Goal: Transaction & Acquisition: Purchase product/service

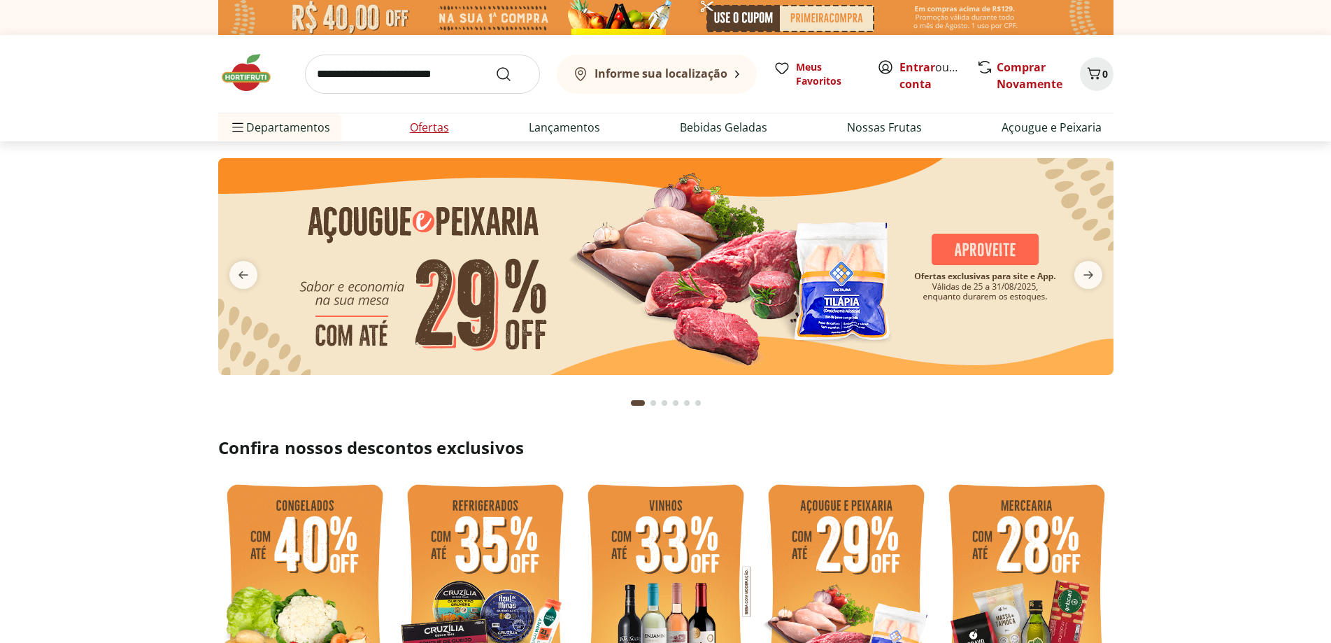
click at [458, 129] on li "Ofertas" at bounding box center [430, 127] width 62 height 28
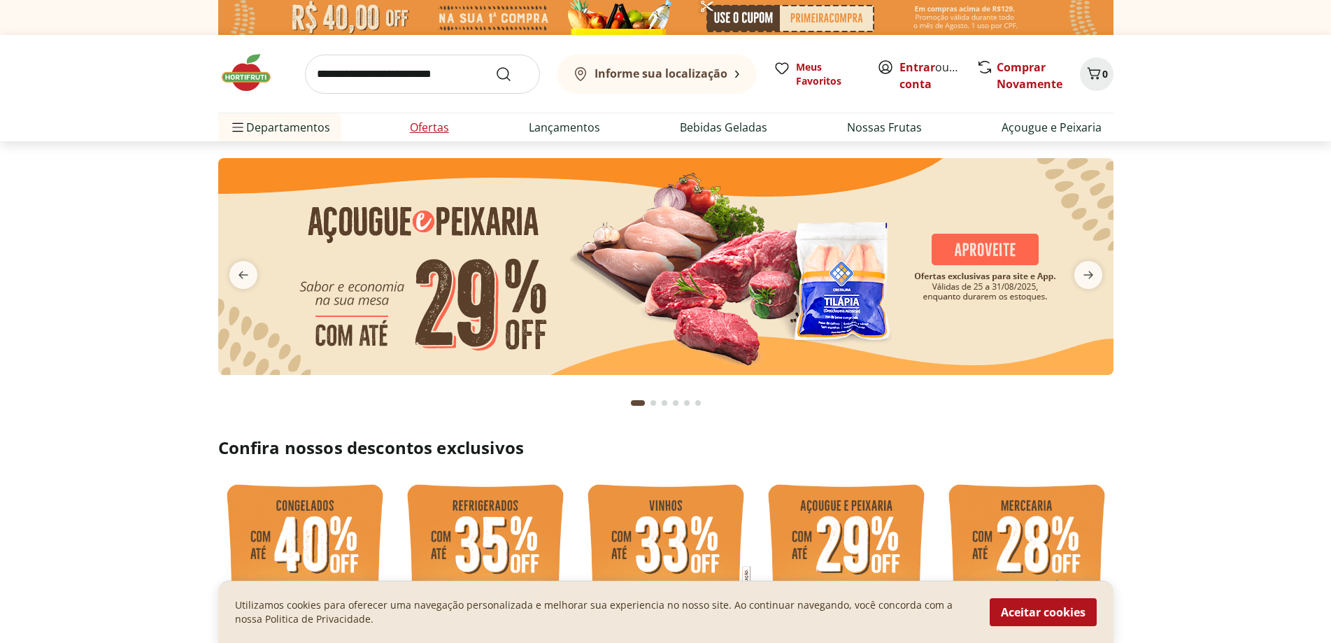
click at [432, 119] on link "Ofertas" at bounding box center [429, 127] width 39 height 17
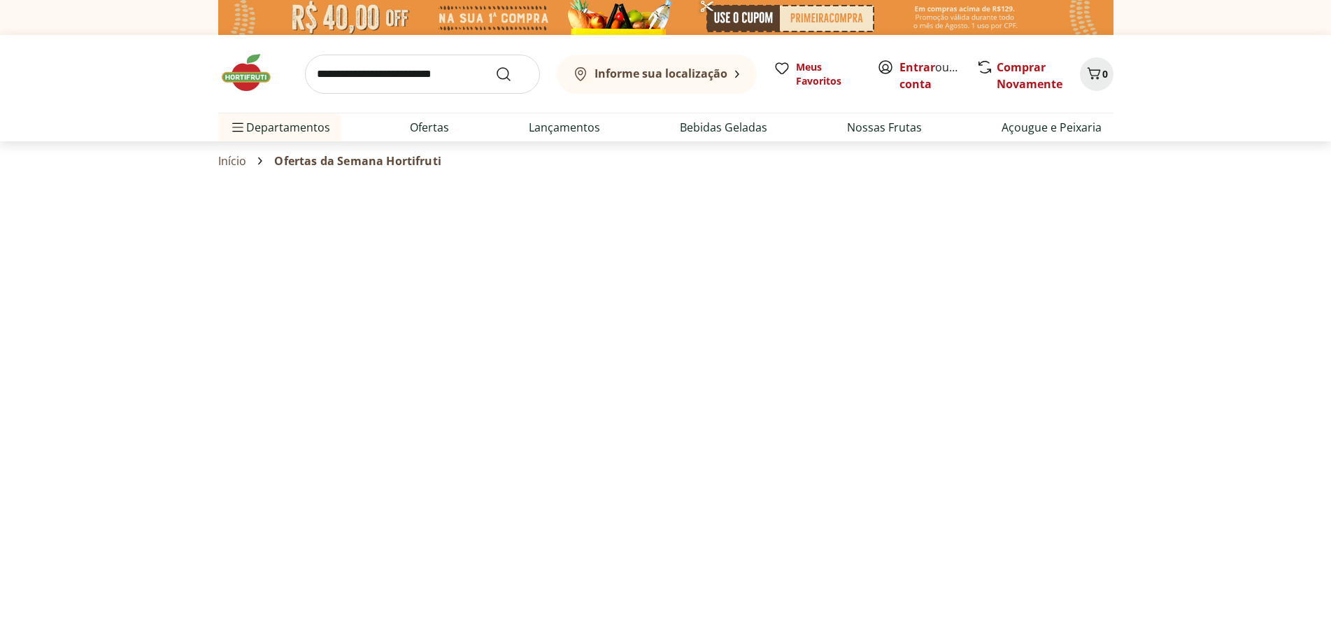
select select "**********"
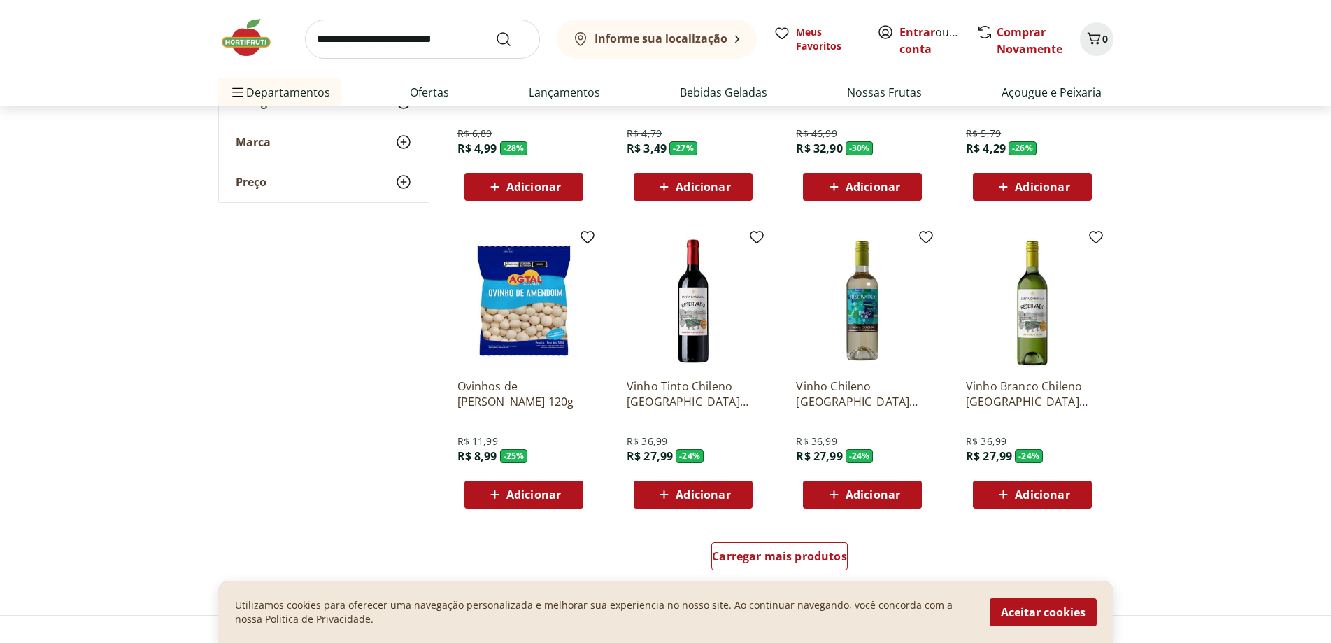
scroll to position [630, 0]
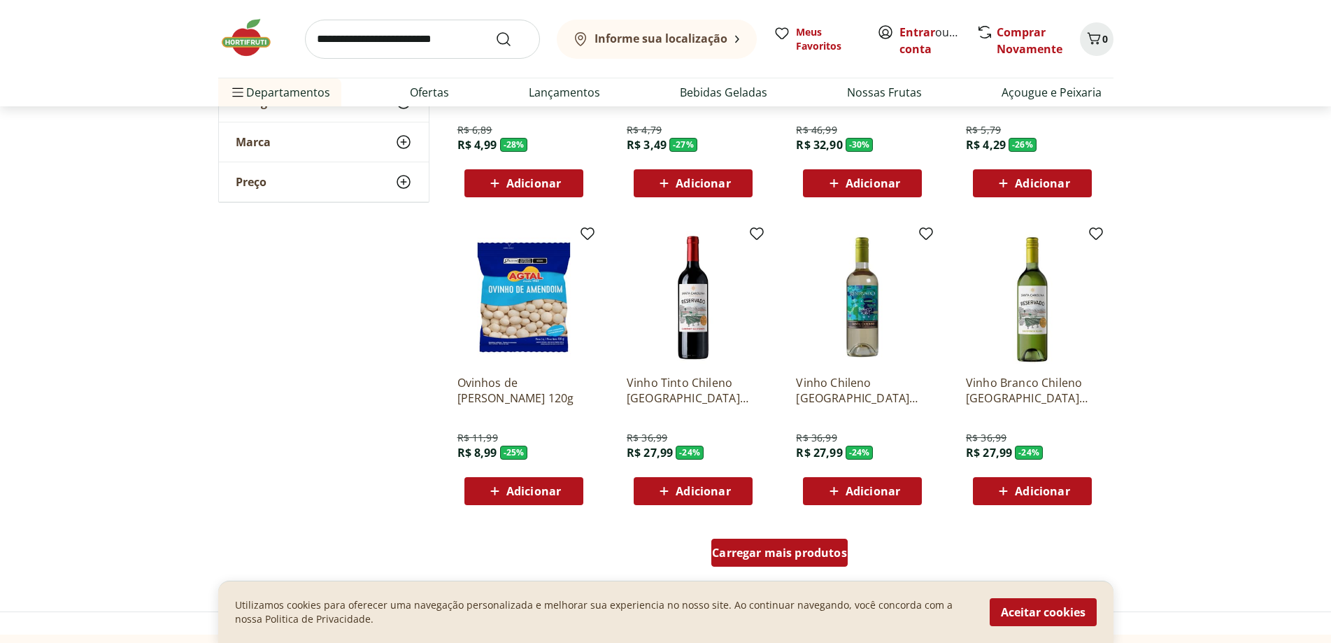
click at [809, 562] on div "Carregar mais produtos" at bounding box center [779, 553] width 136 height 28
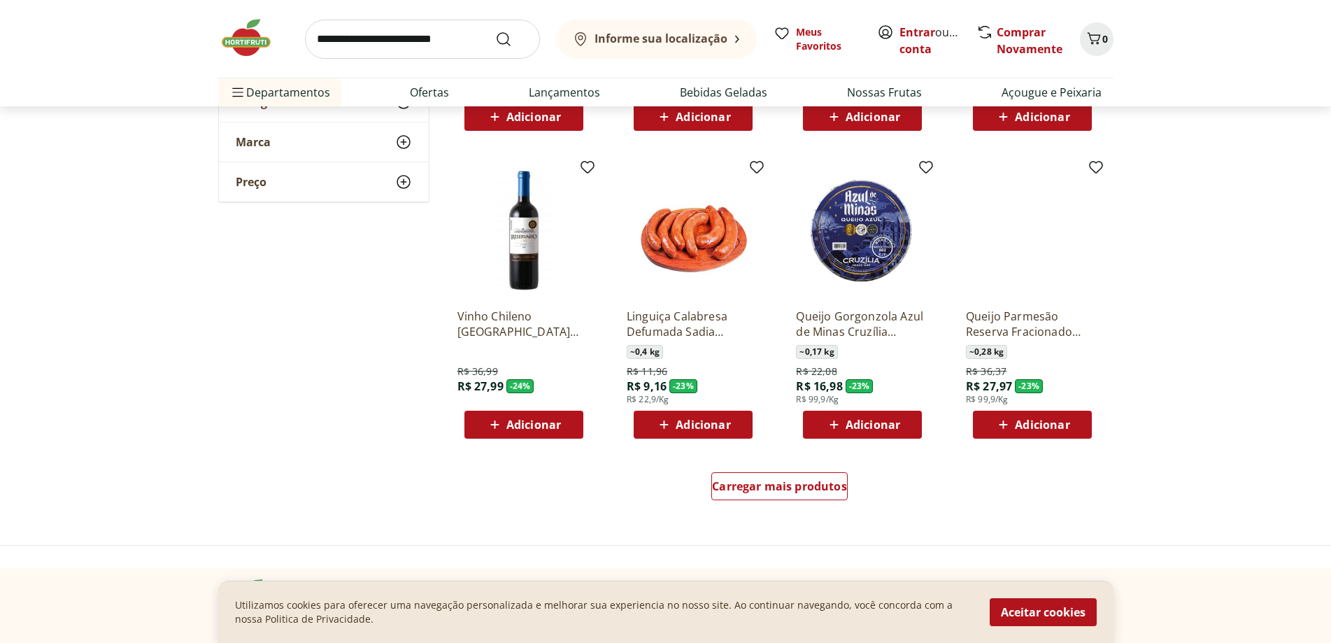
scroll to position [1609, 0]
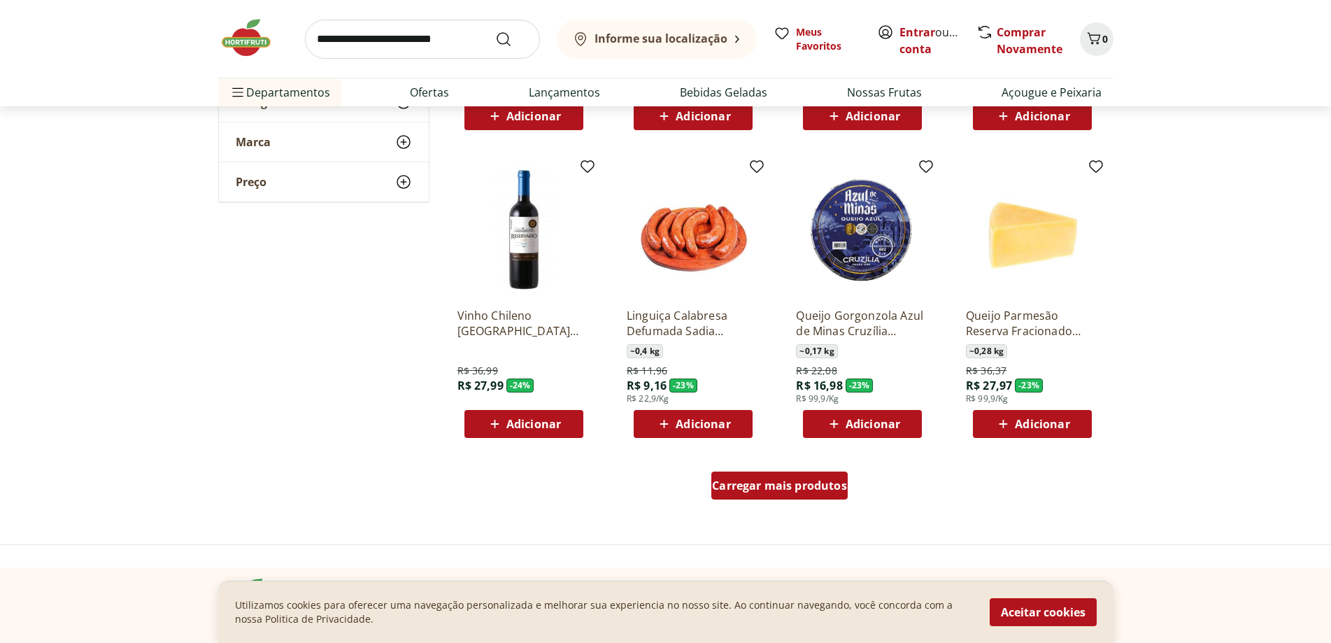
click at [793, 474] on div "Carregar mais produtos" at bounding box center [779, 485] width 136 height 28
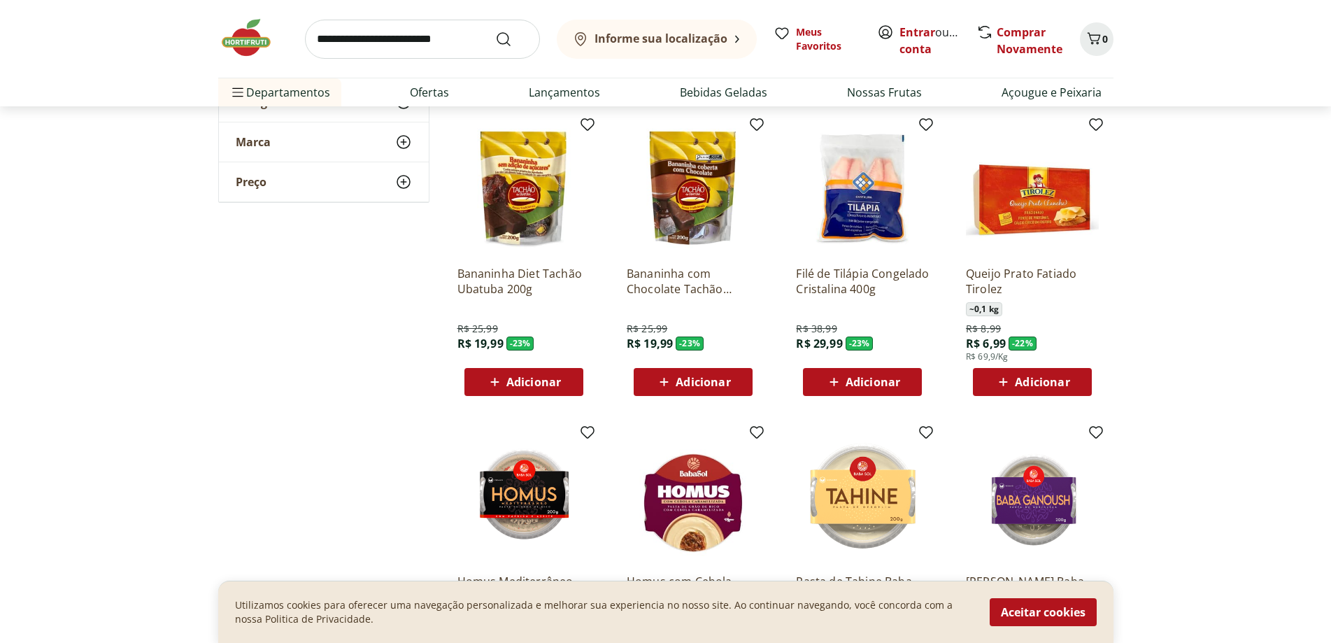
scroll to position [1959, 0]
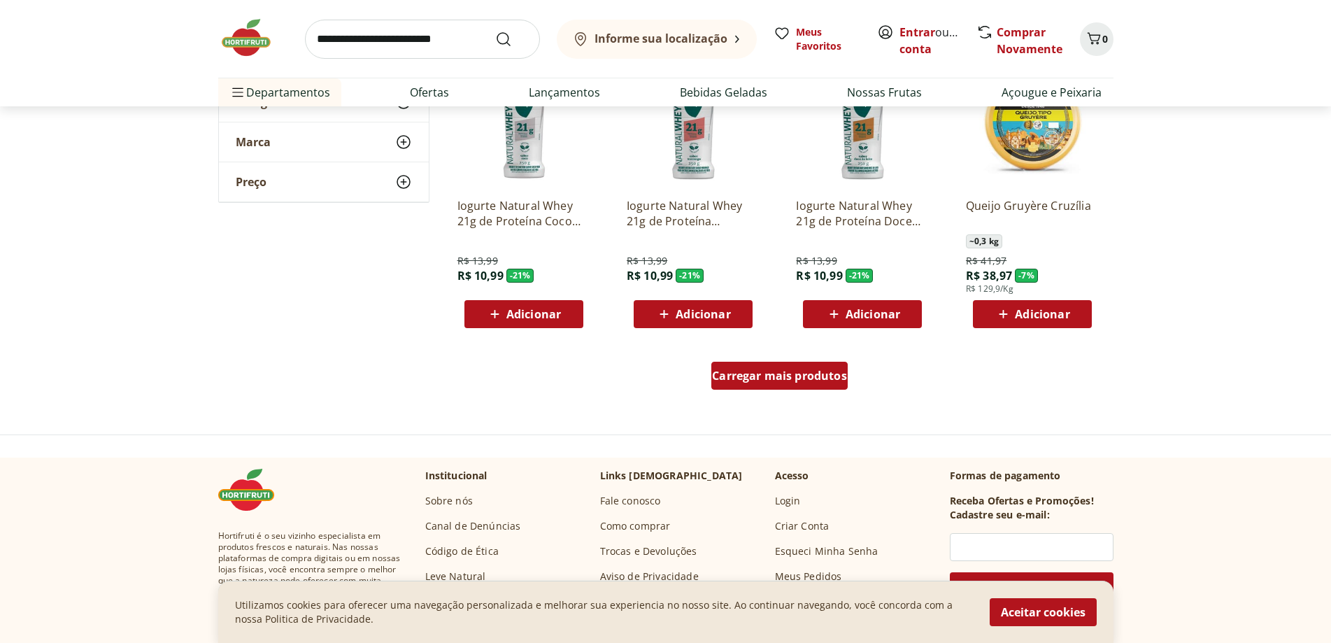
scroll to position [2588, 0]
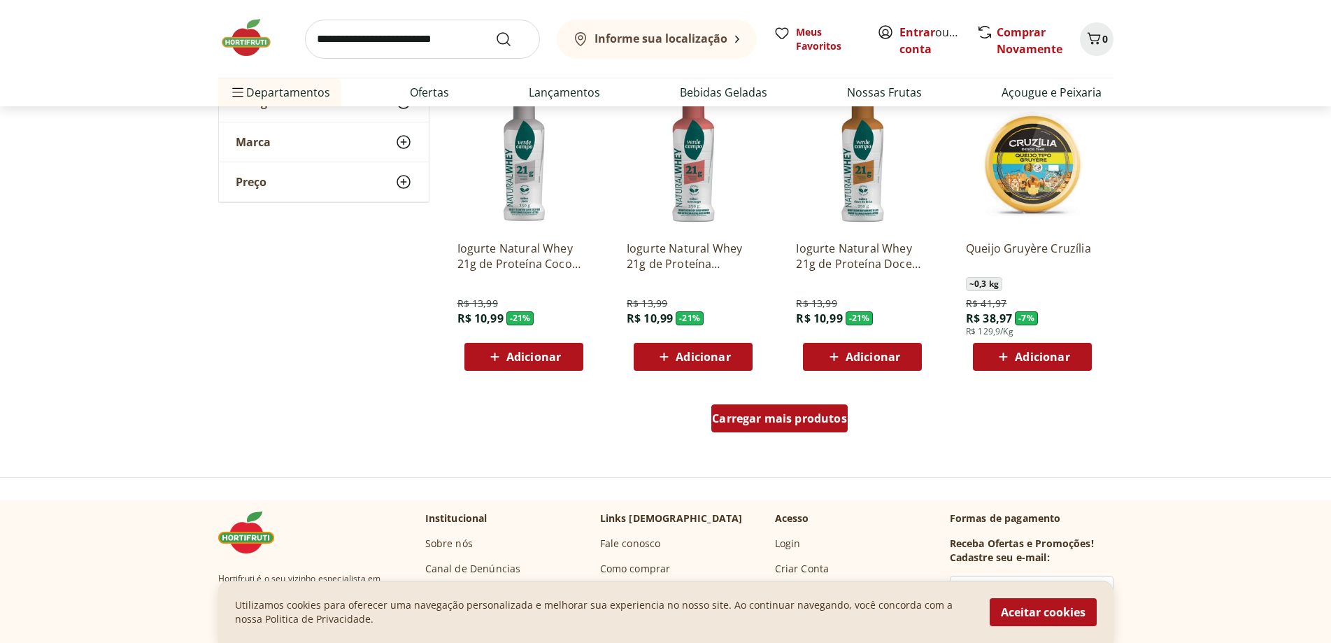
click at [818, 410] on div "Carregar mais produtos" at bounding box center [779, 418] width 136 height 28
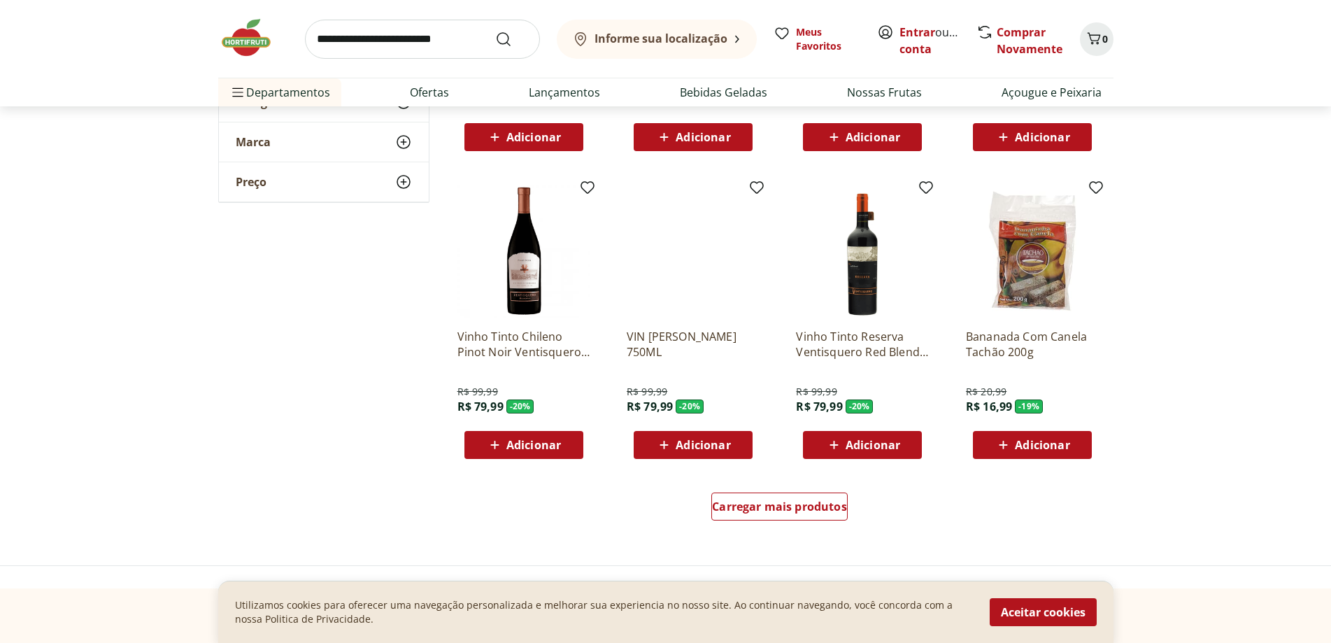
scroll to position [3428, 0]
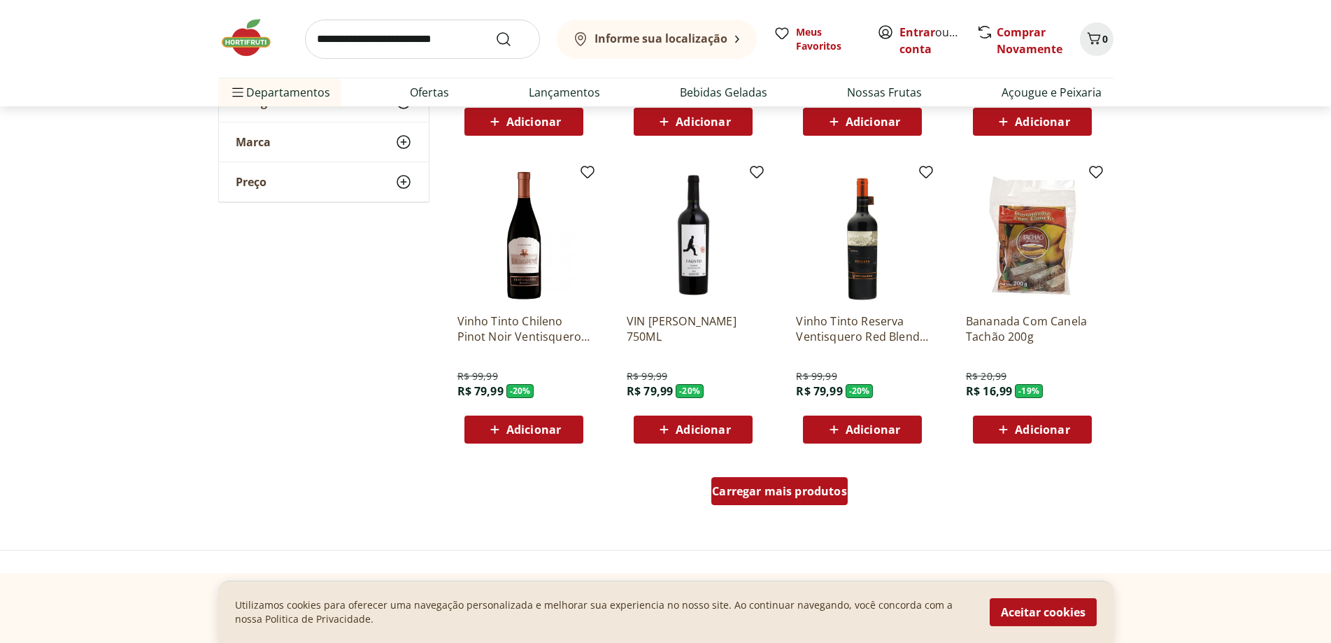
click at [781, 491] on span "Carregar mais produtos" at bounding box center [779, 490] width 135 height 11
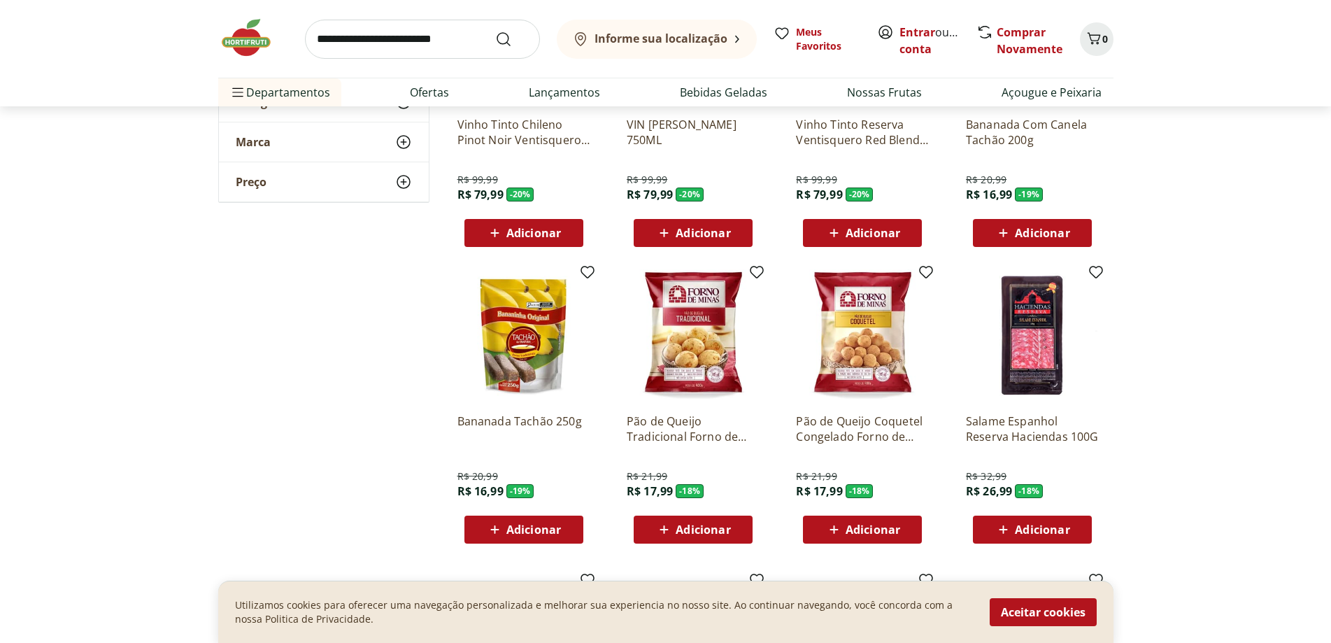
scroll to position [3638, 0]
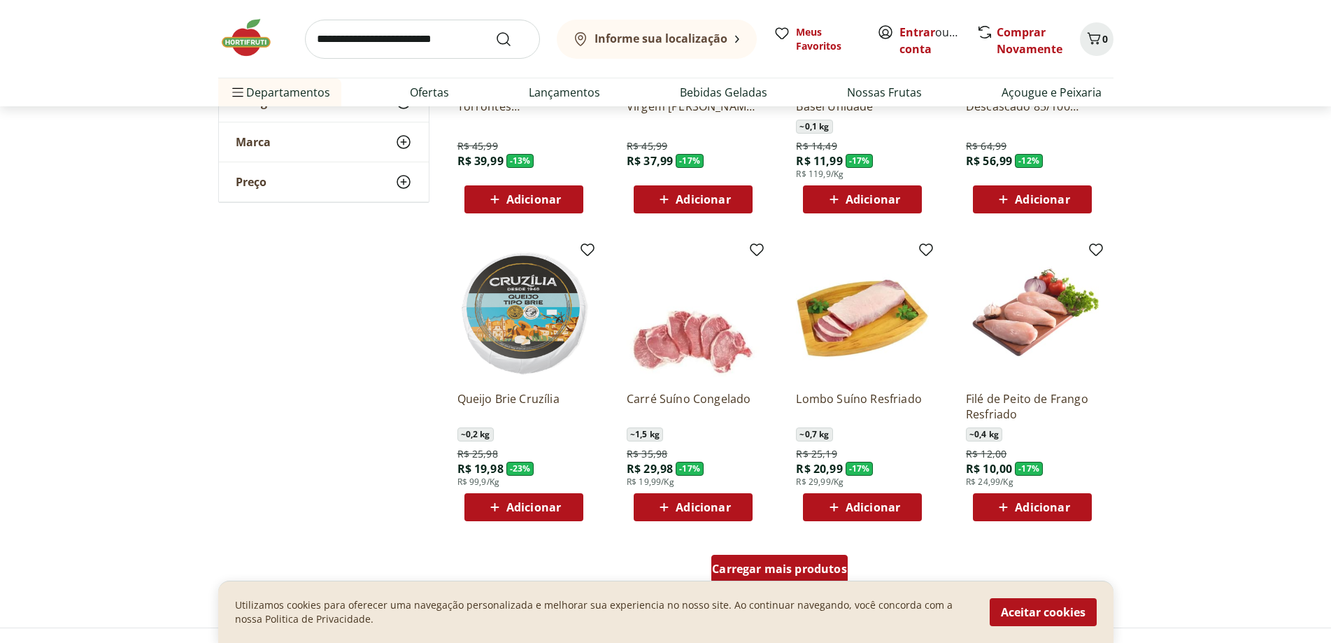
scroll to position [4267, 0]
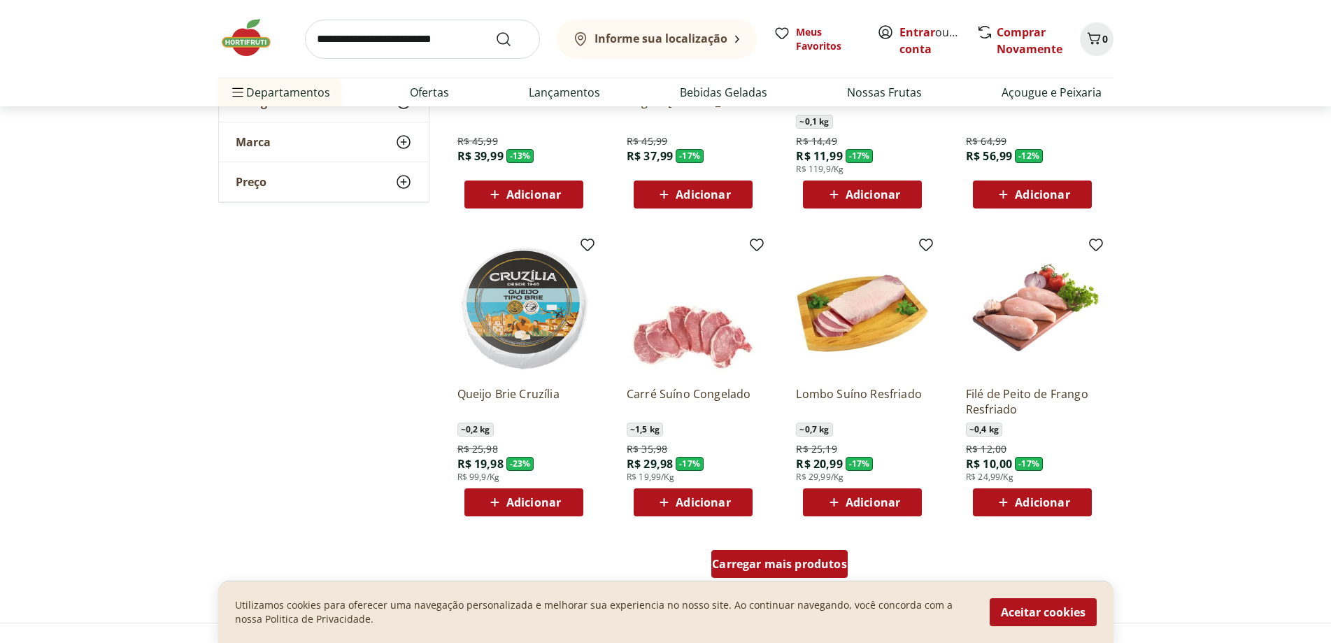
click at [792, 560] on span "Carregar mais produtos" at bounding box center [779, 563] width 135 height 11
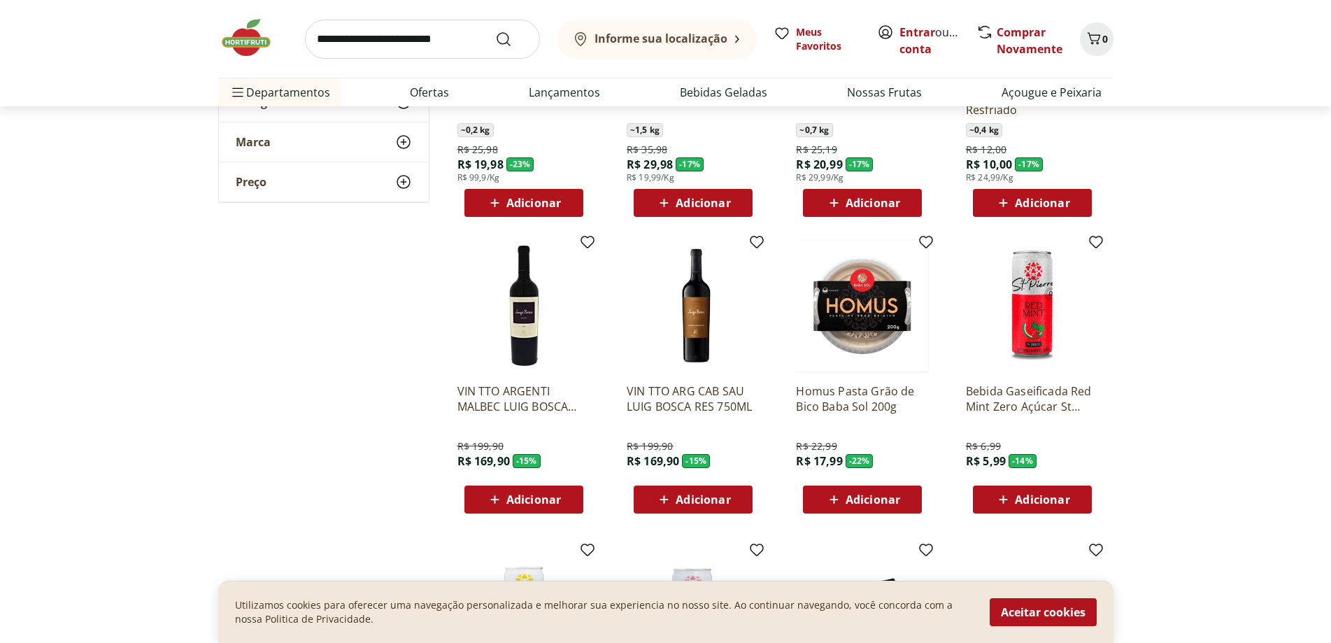
scroll to position [4617, 0]
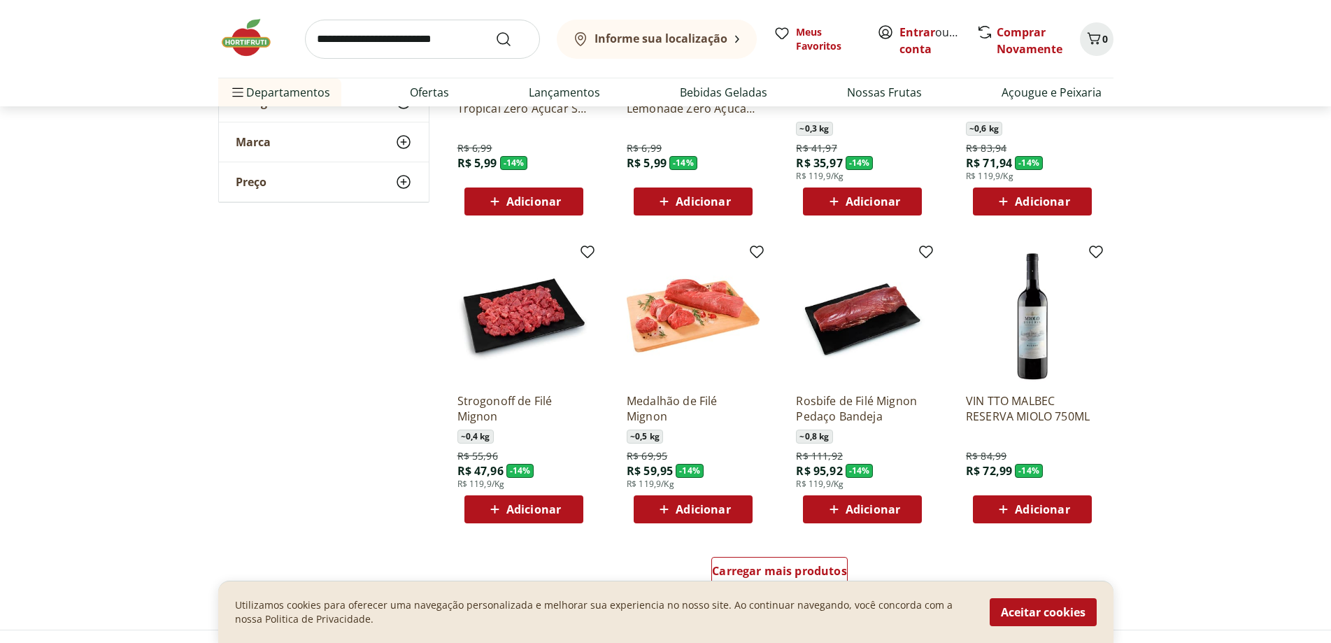
scroll to position [5316, 0]
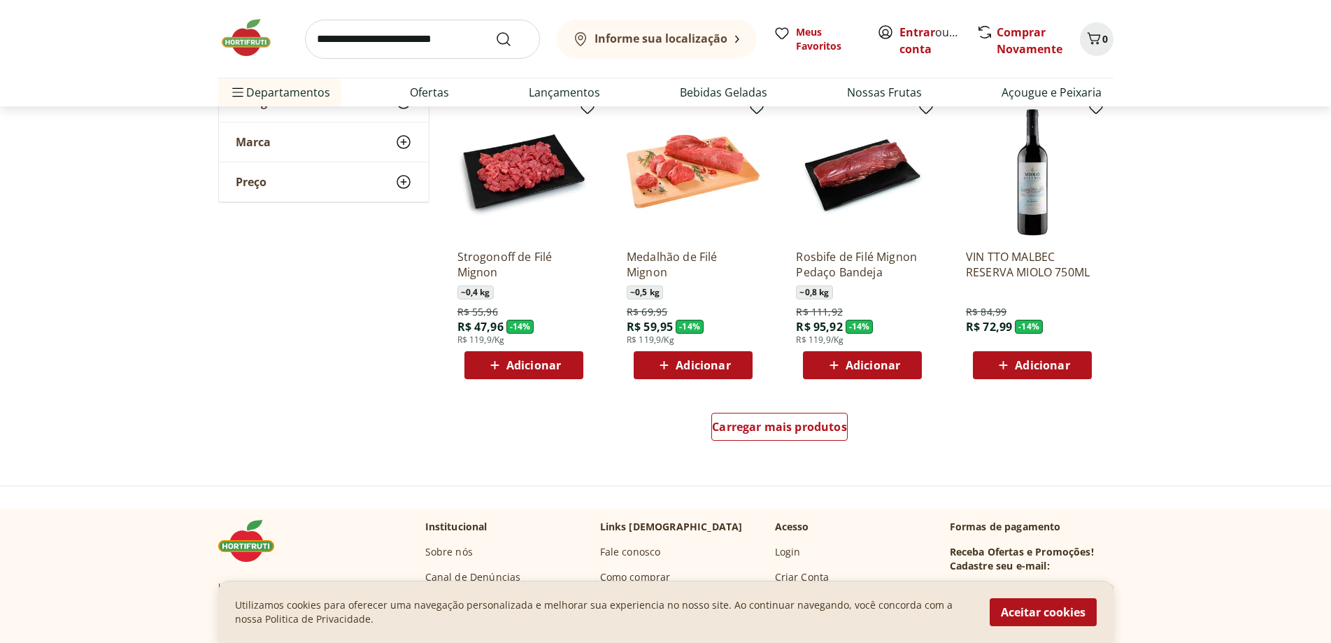
click at [791, 411] on div "Carregar mais produtos" at bounding box center [780, 429] width 679 height 67
click at [795, 427] on span "Carregar mais produtos" at bounding box center [779, 426] width 135 height 11
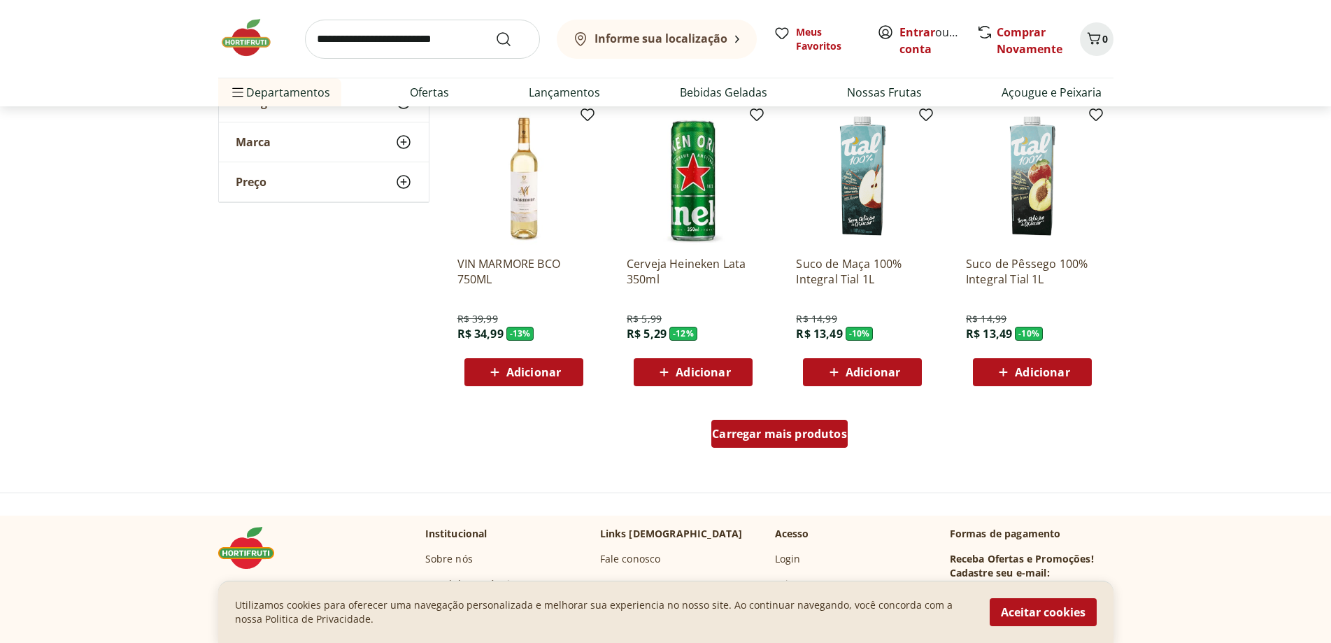
scroll to position [6226, 0]
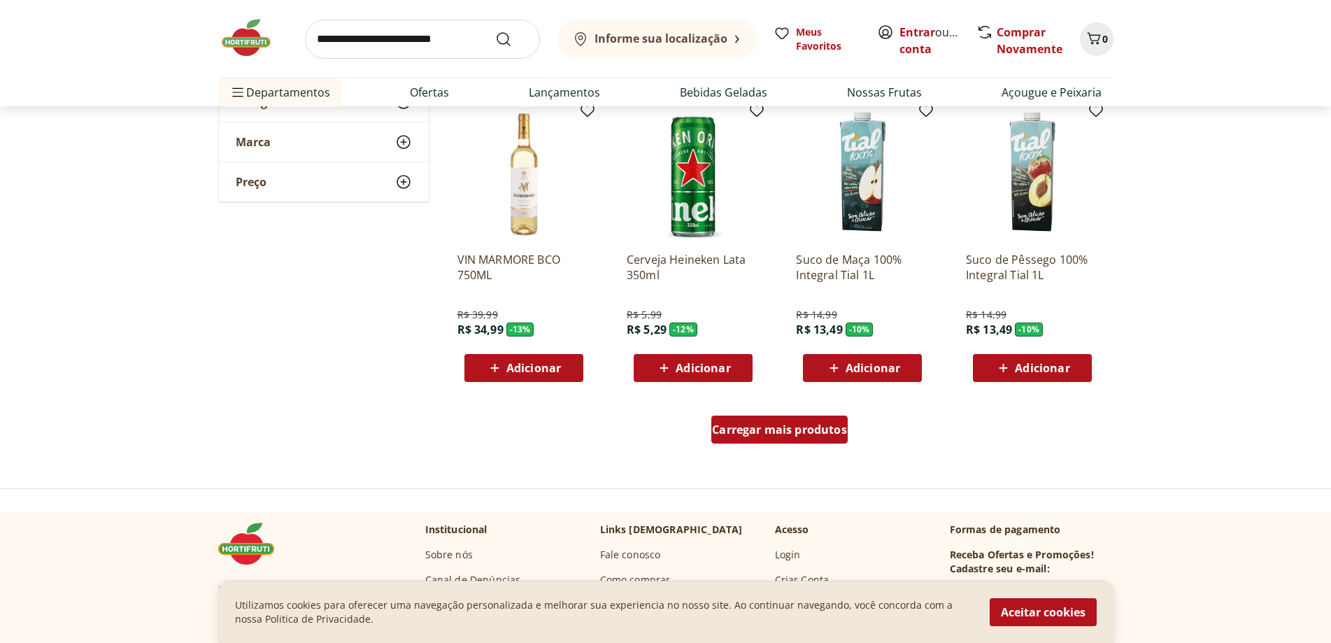
click at [795, 427] on span "Carregar mais produtos" at bounding box center [779, 429] width 135 height 11
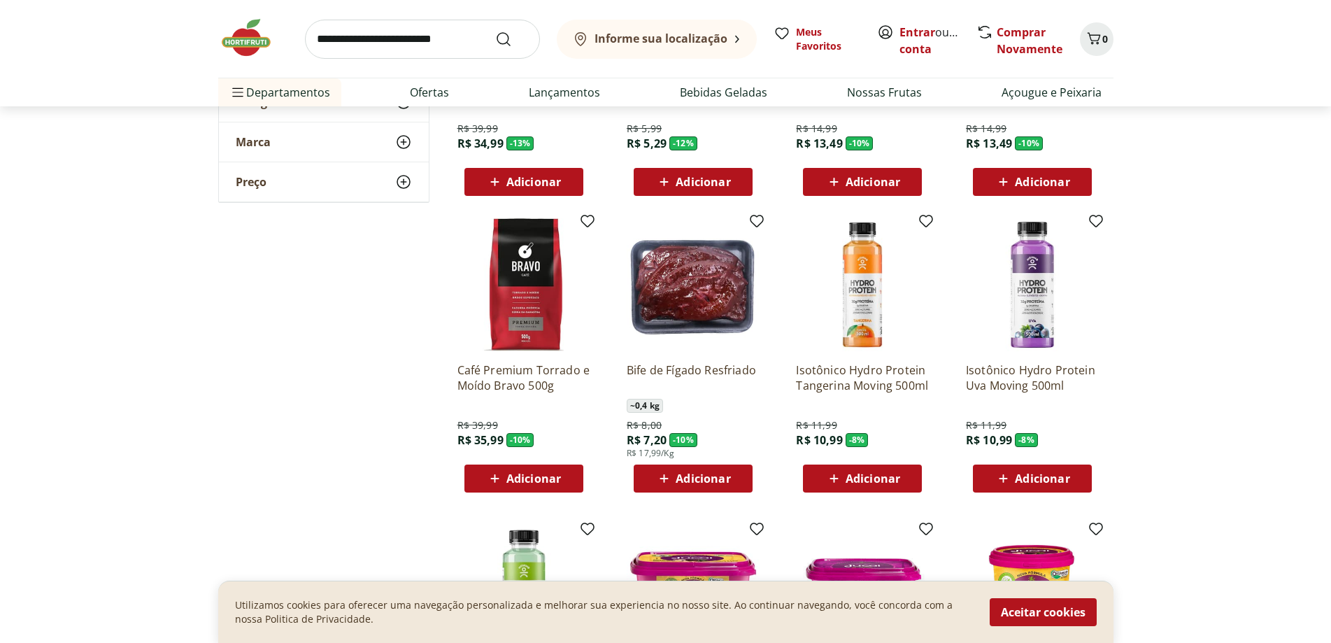
scroll to position [6436, 0]
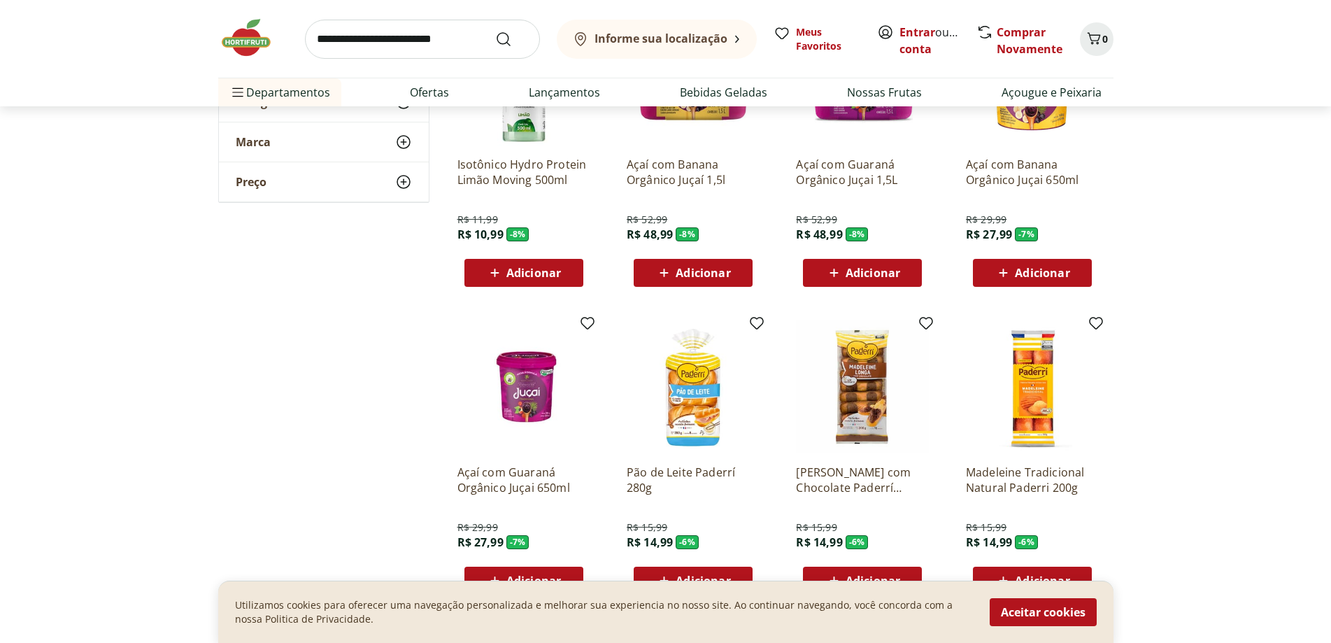
scroll to position [7065, 0]
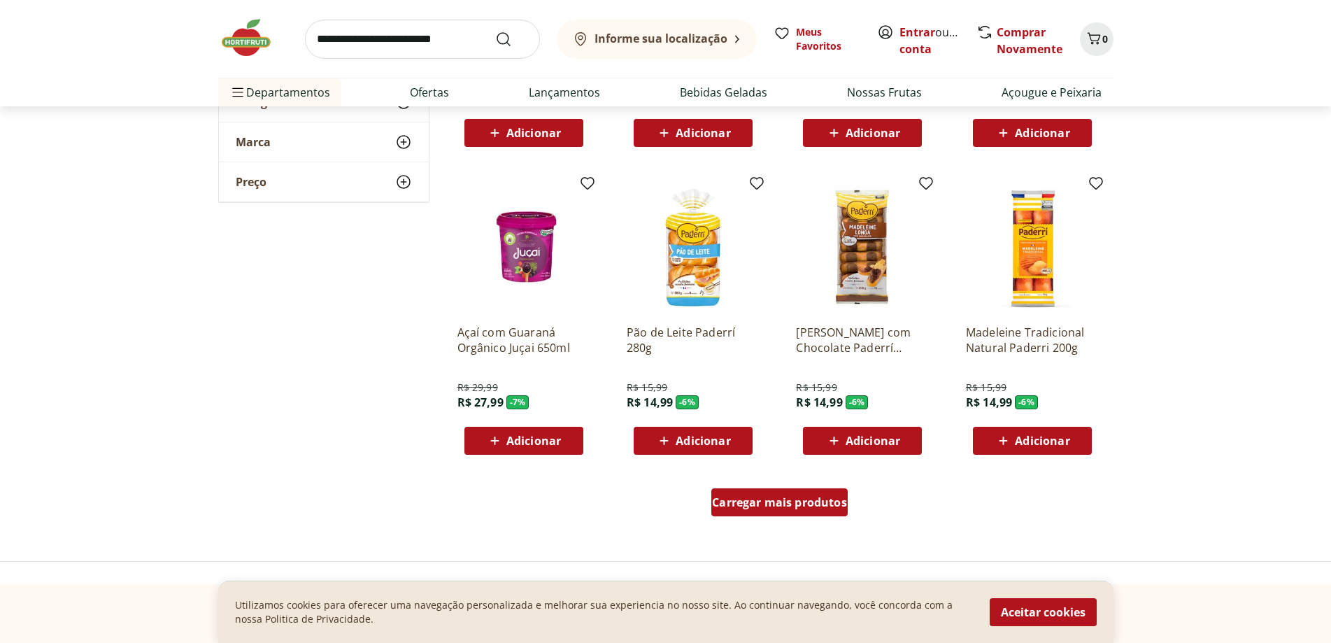
click at [787, 498] on span "Carregar mais produtos" at bounding box center [779, 502] width 135 height 11
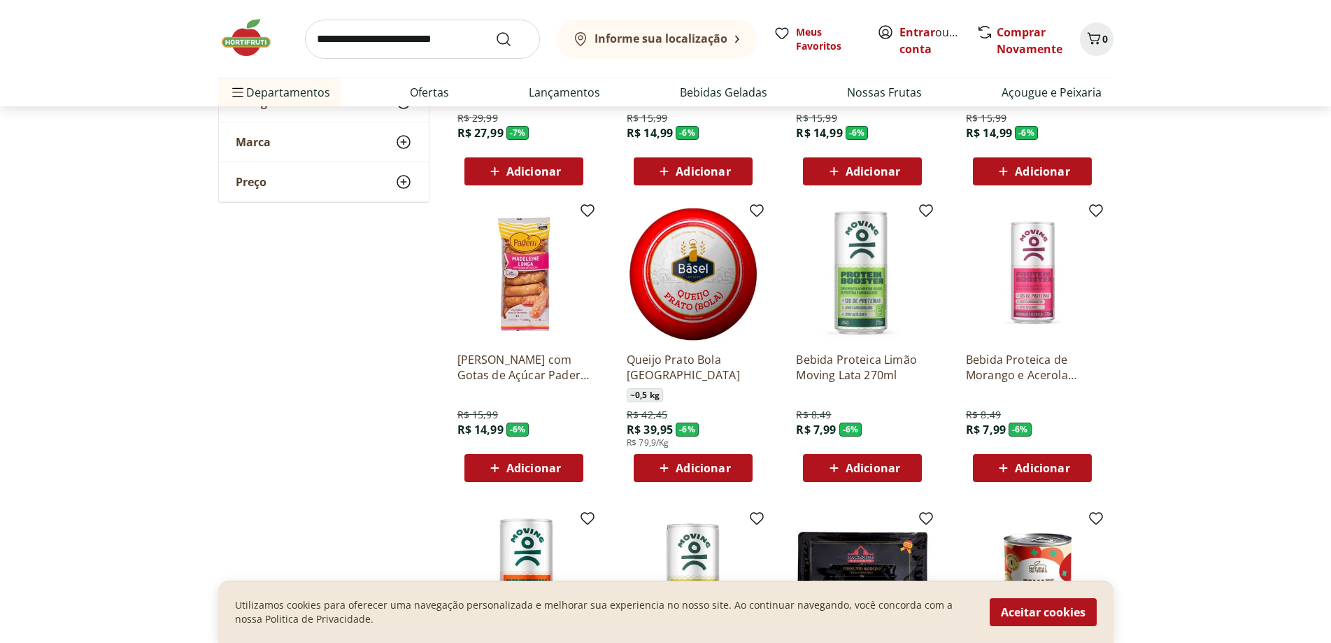
scroll to position [7415, 0]
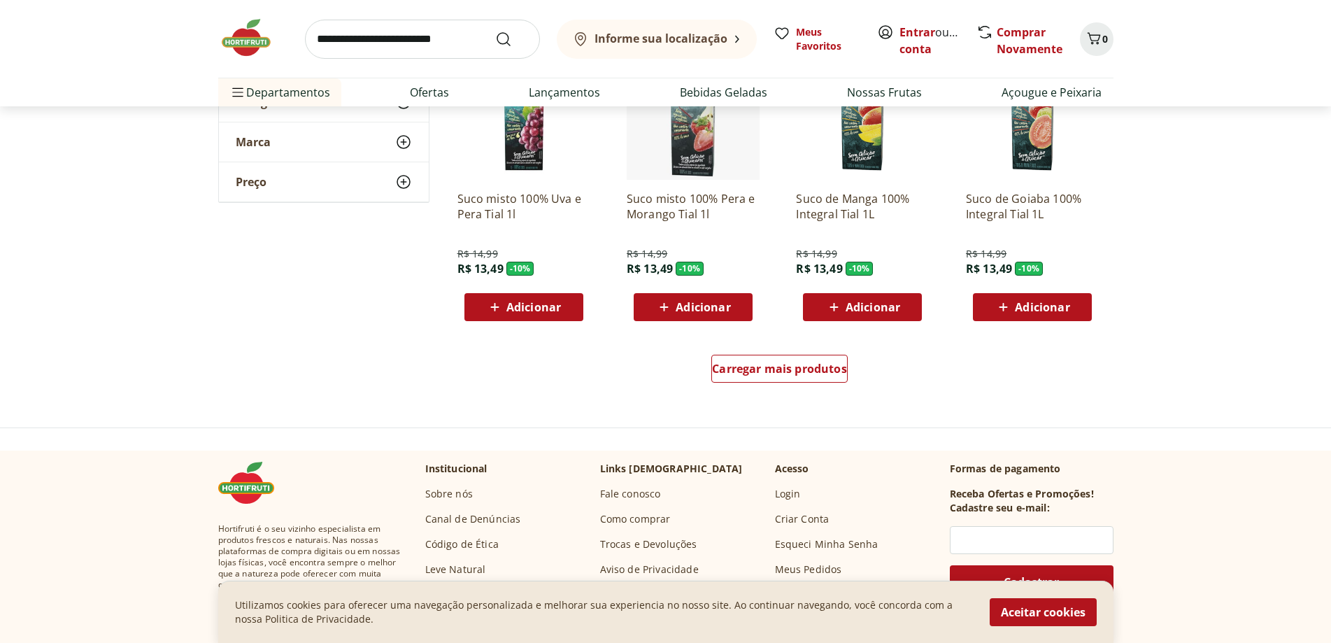
scroll to position [8114, 0]
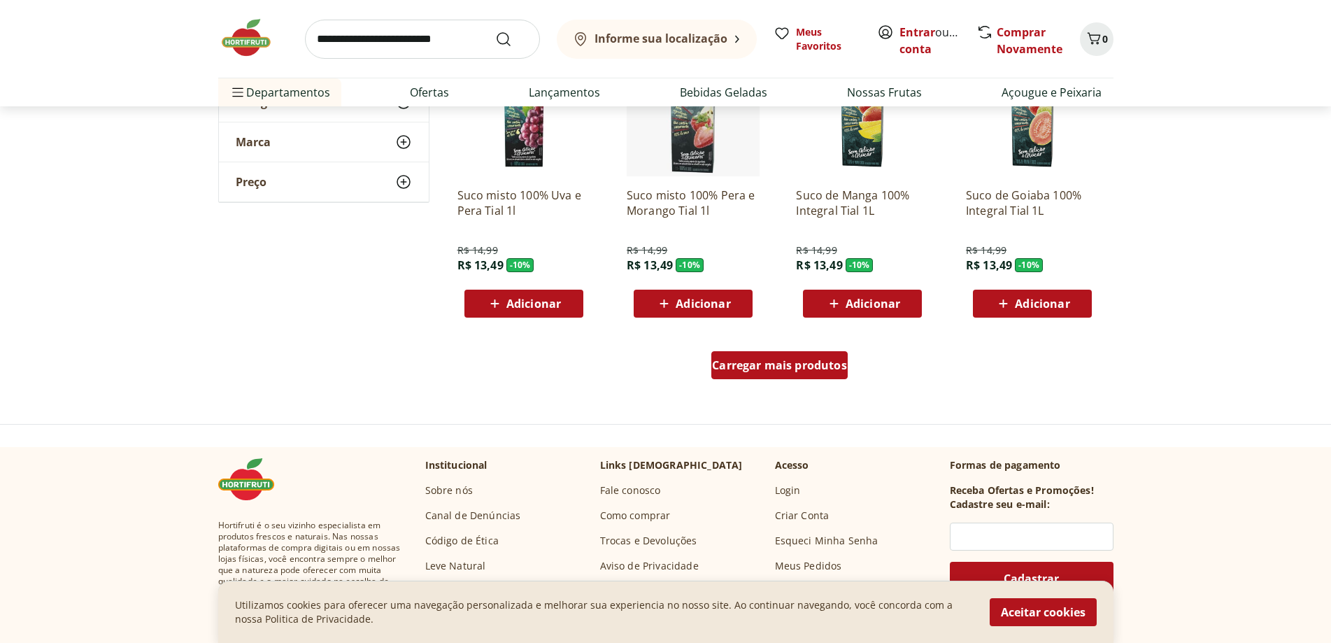
click at [816, 356] on div "Carregar mais produtos" at bounding box center [779, 365] width 136 height 28
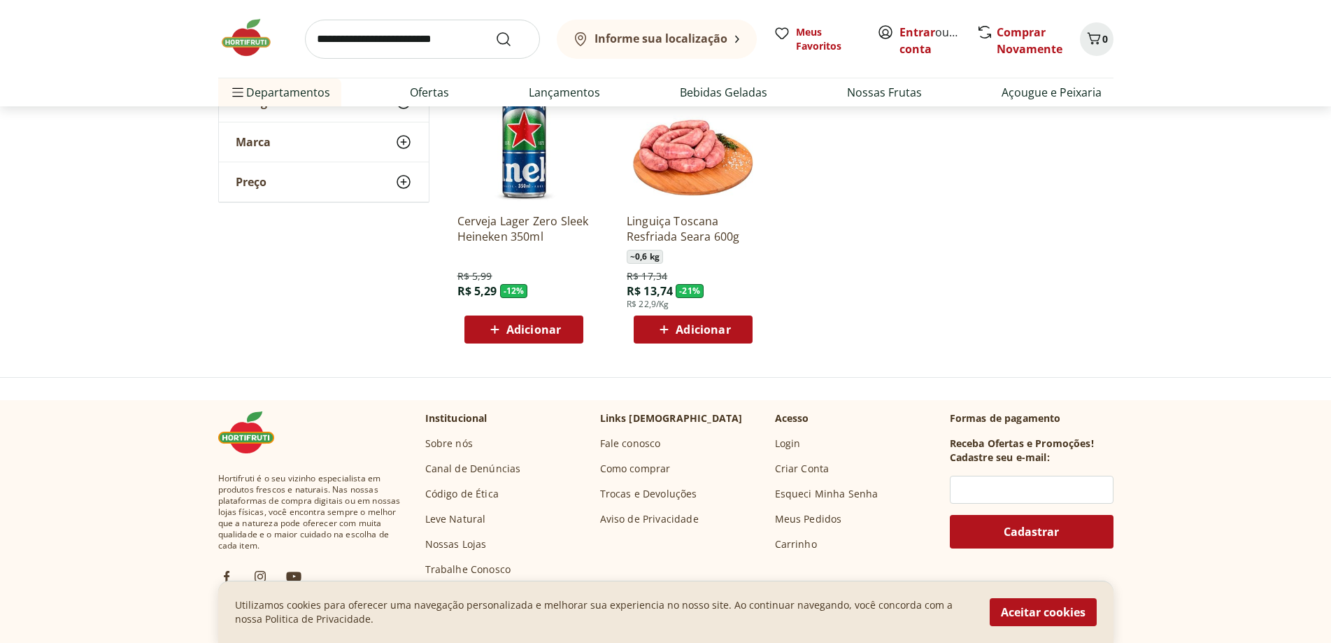
scroll to position [8464, 0]
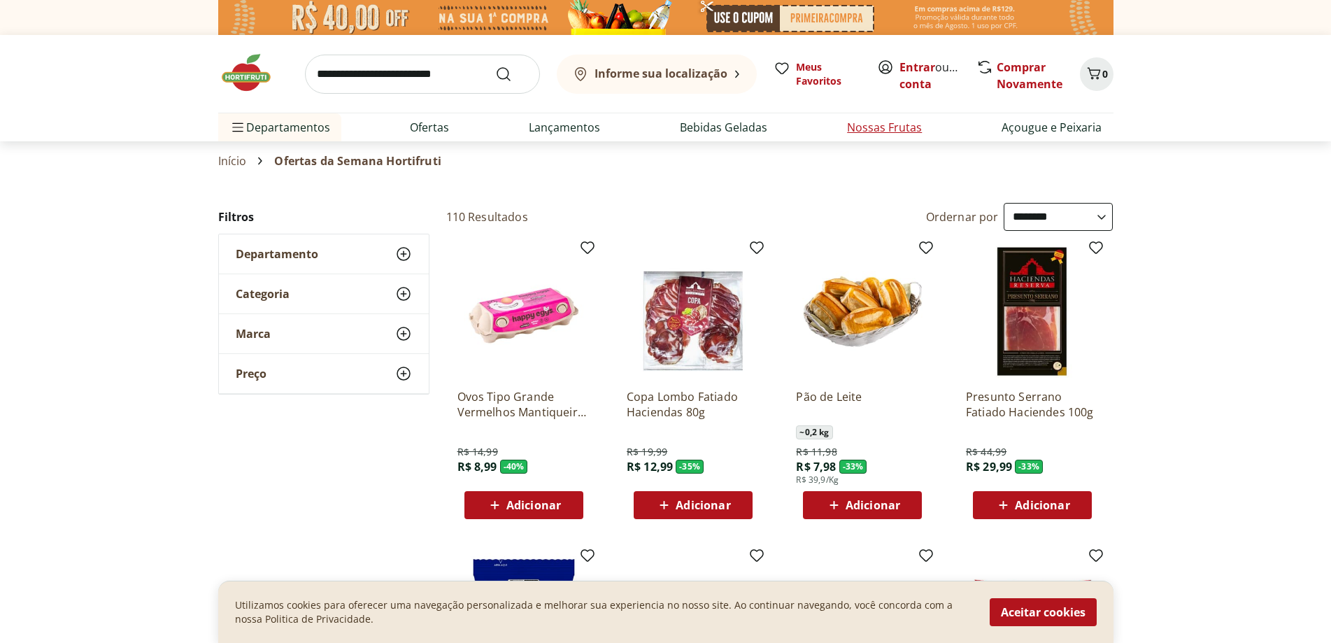
click at [889, 133] on link "Nossas Frutas" at bounding box center [884, 127] width 75 height 17
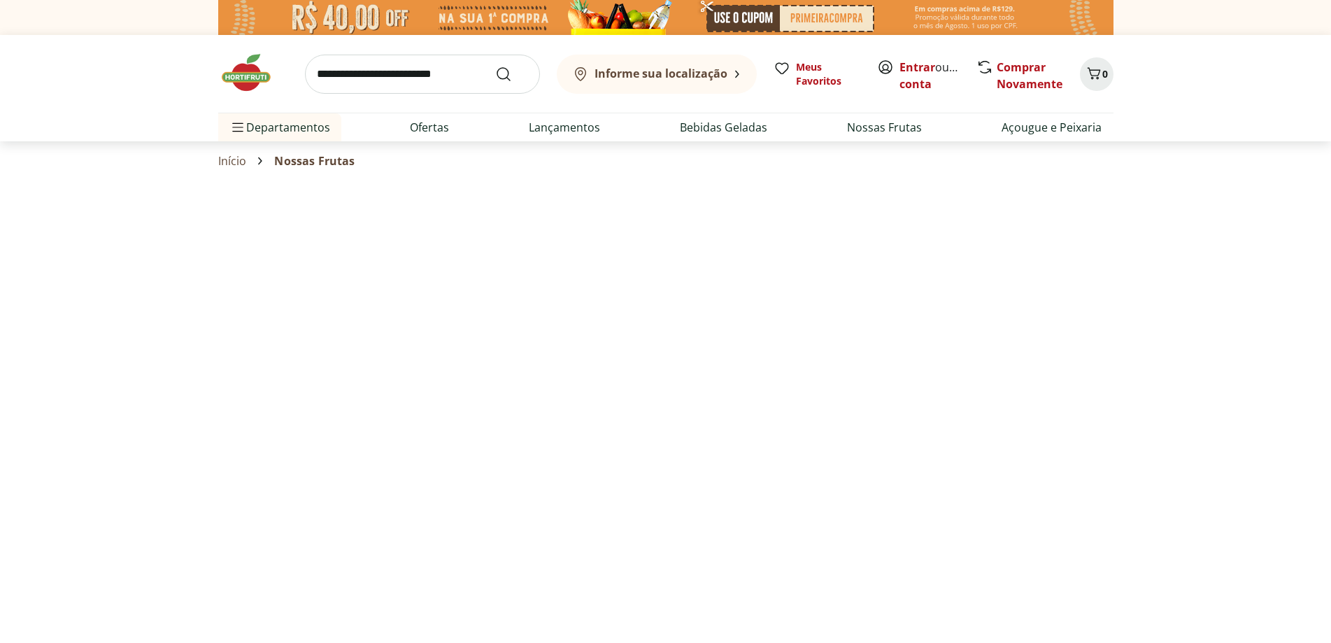
select select "**********"
